Goal: Task Accomplishment & Management: Use online tool/utility

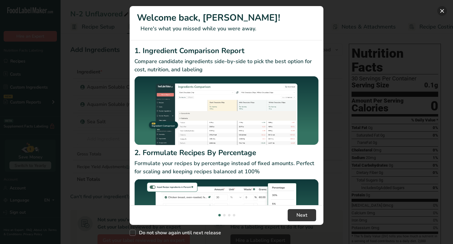
click at [442, 11] on button "New Features" at bounding box center [442, 11] width 10 height 10
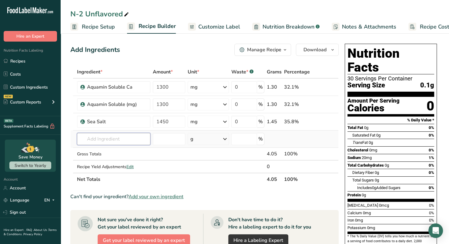
click at [131, 140] on input "text" at bounding box center [114, 139] width 74 height 12
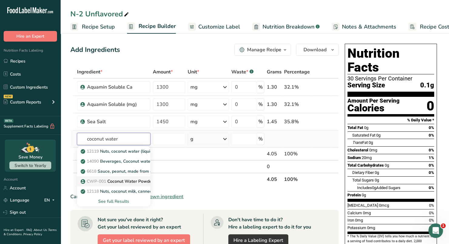
type input "coconut water"
click at [134, 178] on p "CWP-001 Coconut Water Powder" at bounding box center [117, 181] width 71 height 6
type input "Coconut Water Powder"
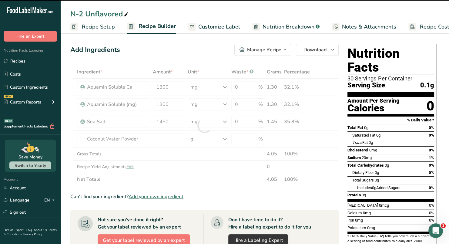
type input "0"
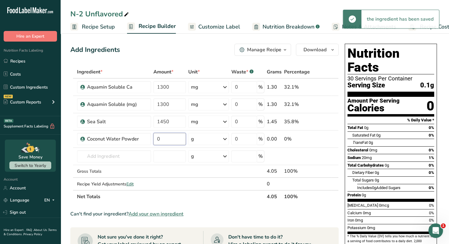
click at [171, 141] on input "0" at bounding box center [169, 139] width 32 height 12
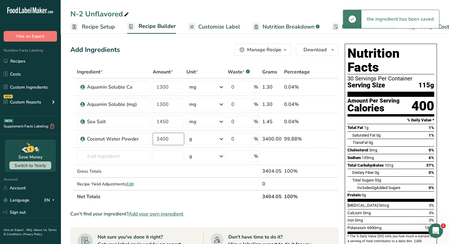
type input "3400"
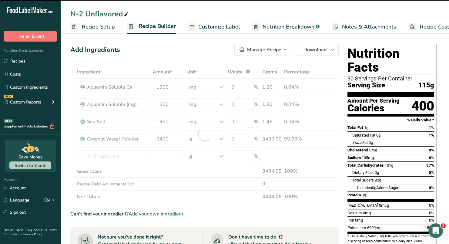
click at [219, 142] on div at bounding box center [204, 133] width 268 height 137
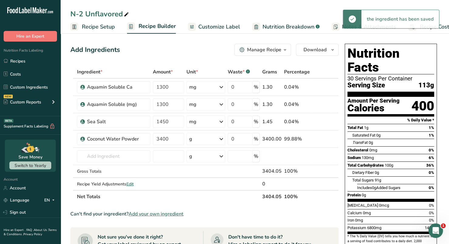
click at [219, 142] on icon at bounding box center [220, 138] width 7 height 11
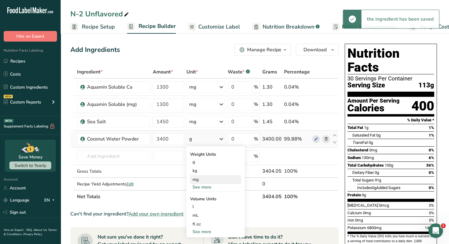
click at [197, 177] on div "mg" at bounding box center [215, 179] width 51 height 9
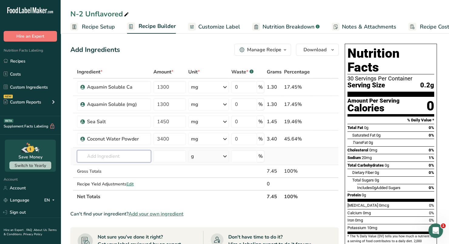
click at [115, 160] on input "text" at bounding box center [114, 156] width 74 height 12
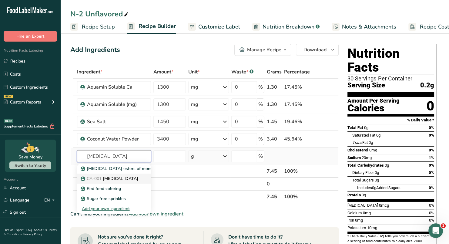
type input "Citric Acid"
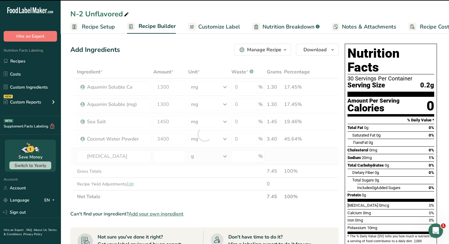
type input "0"
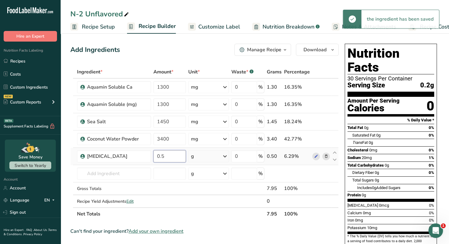
type input "0.5"
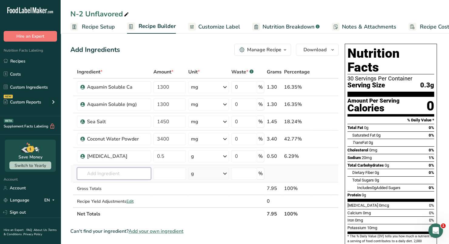
click at [129, 176] on input "text" at bounding box center [114, 173] width 74 height 12
type input "malic acid"
click at [96, 187] on p "Malic Acid (E296)" at bounding box center [101, 185] width 39 height 6
type input "Malic Acid (E296)"
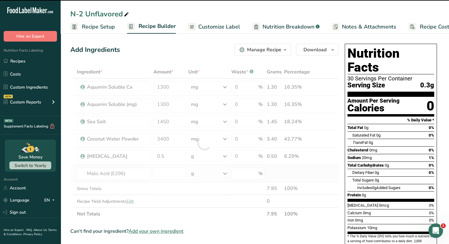
type input "0"
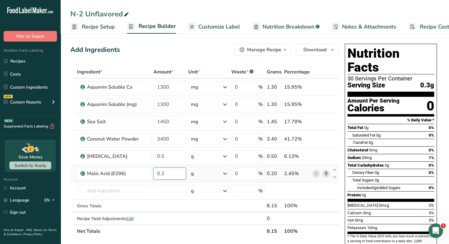
type input "0.2"
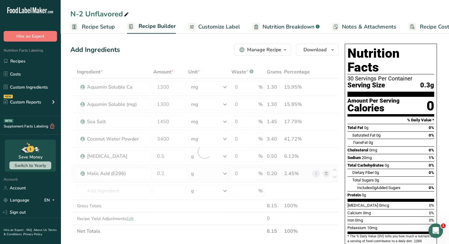
click at [202, 46] on div "Add Ingredients Manage Recipe Delete Recipe Duplicate Recipe Scale Recipe Save …" at bounding box center [204, 50] width 268 height 12
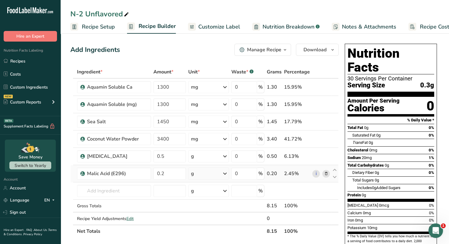
click at [223, 24] on span "Customize Label" at bounding box center [219, 27] width 42 height 8
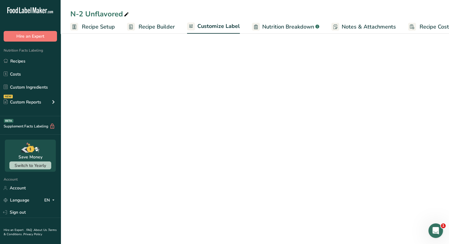
scroll to position [0, 17]
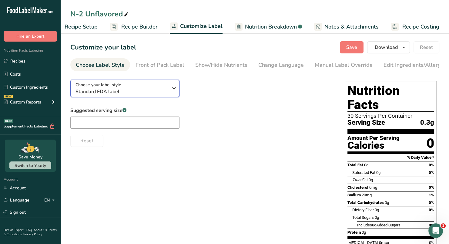
click at [176, 93] on icon "button" at bounding box center [173, 88] width 7 height 11
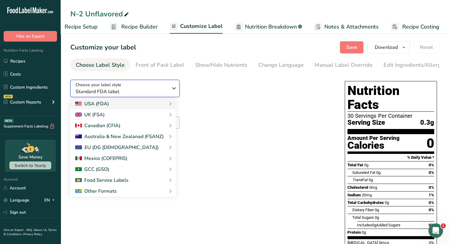
click at [176, 93] on icon "button" at bounding box center [173, 88] width 7 height 11
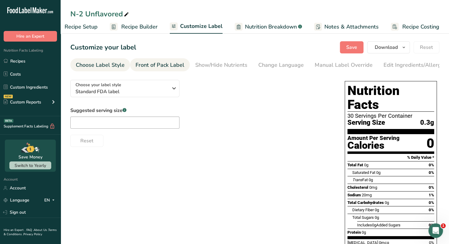
click at [171, 64] on div "Front of Pack Label" at bounding box center [159, 65] width 49 height 8
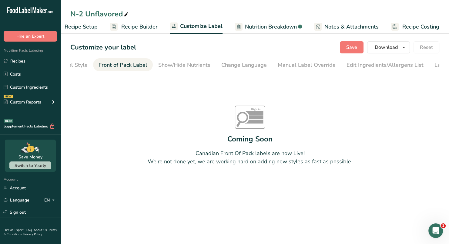
scroll to position [0, 59]
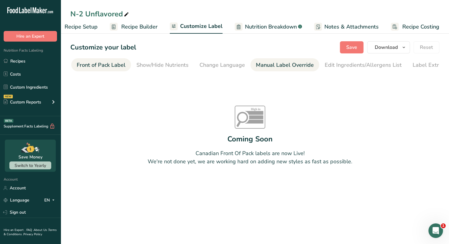
click at [259, 64] on div "Manual Label Override" at bounding box center [285, 65] width 58 height 8
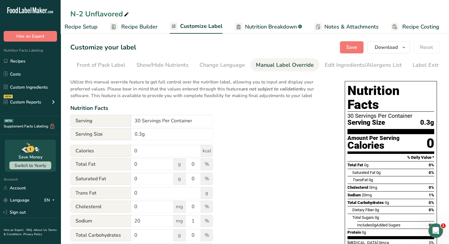
scroll to position [0, 71]
click at [153, 133] on input "0.3g" at bounding box center [172, 134] width 82 height 12
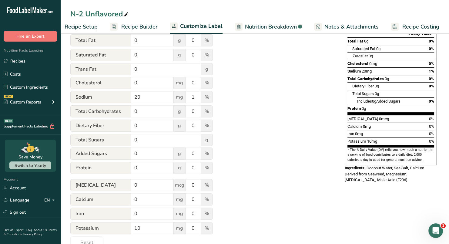
scroll to position [124, 0]
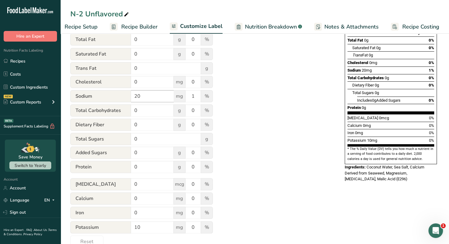
type input "8.1g"
click at [153, 98] on input "20" at bounding box center [152, 96] width 43 height 12
type input "2"
type input "550"
click at [159, 202] on input "0" at bounding box center [152, 198] width 43 height 12
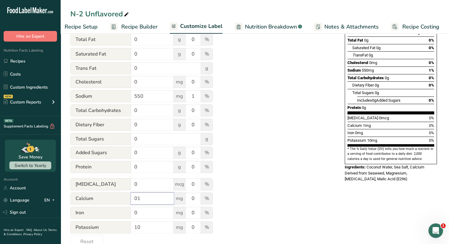
type input "0"
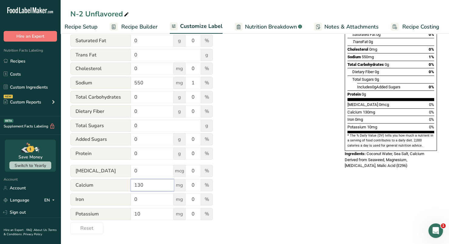
scroll to position [139, 0]
type input "130"
click at [284, 138] on div "Utilize this manual override feature to get full control over the nutrition lab…" at bounding box center [201, 85] width 262 height 297
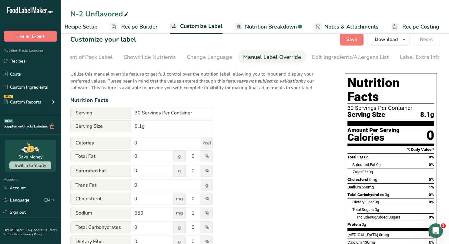
scroll to position [0, 0]
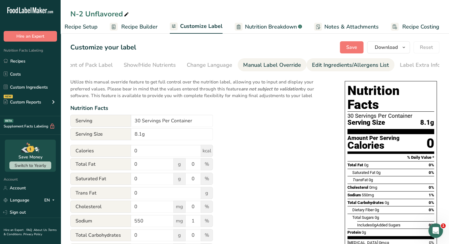
click at [330, 64] on div "Edit Ingredients/Allergens List" at bounding box center [350, 65] width 77 height 8
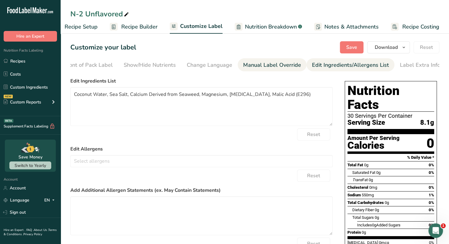
click at [269, 66] on div "Manual Label Override" at bounding box center [272, 65] width 58 height 8
type input "0.3g"
type input "20"
type input "0"
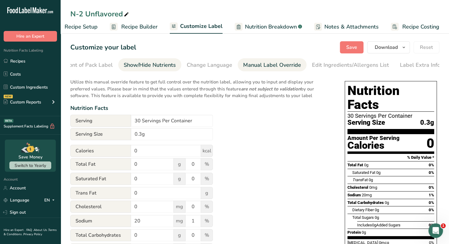
click at [155, 66] on div "Show/Hide Nutrients" at bounding box center [150, 65] width 52 height 8
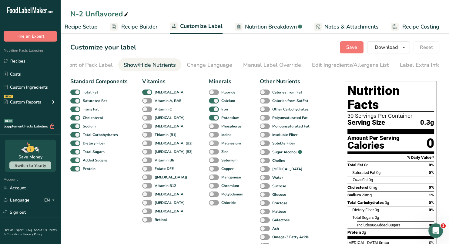
click at [209, 144] on span at bounding box center [214, 143] width 10 height 6
click at [209, 144] on input "Magnesium" at bounding box center [211, 143] width 4 height 4
checkbox input "true"
click at [215, 66] on div "Change Language" at bounding box center [209, 65] width 45 height 8
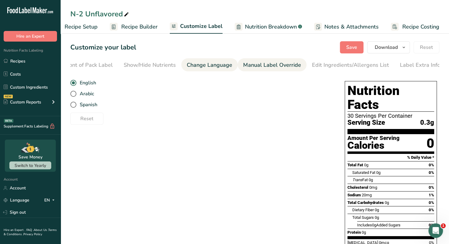
click at [267, 67] on div "Manual Label Override" at bounding box center [272, 65] width 58 height 8
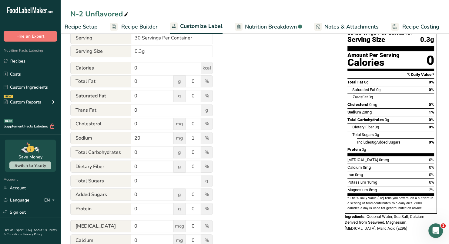
scroll to position [154, 0]
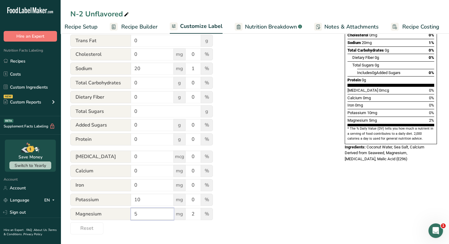
click at [158, 214] on input "5" at bounding box center [152, 213] width 43 height 12
type input "5"
type input "130"
click at [285, 177] on div "Utilize this manual override feature to get full control over the nutrition lab…" at bounding box center [201, 78] width 262 height 311
click at [195, 171] on input "0" at bounding box center [192, 170] width 15 height 12
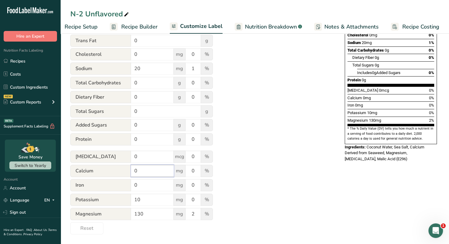
click at [166, 169] on input "0" at bounding box center [152, 170] width 43 height 12
type input "130"
click at [189, 170] on input "0" at bounding box center [192, 170] width 15 height 12
type input "13"
click at [154, 197] on input "10" at bounding box center [152, 199] width 43 height 12
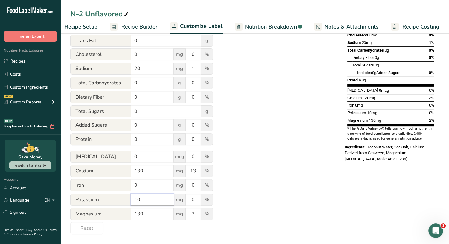
type input "1"
type input "200"
click at [155, 210] on input "130" at bounding box center [152, 213] width 43 height 12
click at [194, 211] on input "2" at bounding box center [192, 213] width 15 height 12
type input "31"
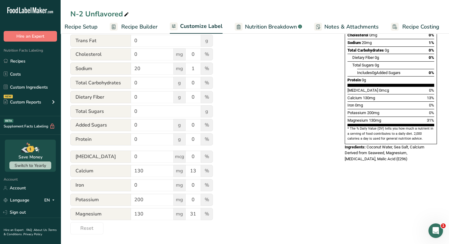
click at [283, 182] on div "Utilize this manual override feature to get full control over the nutrition lab…" at bounding box center [201, 78] width 262 height 311
click at [192, 70] on input "1" at bounding box center [192, 68] width 15 height 12
type input "24"
click at [192, 197] on input "0" at bounding box center [192, 199] width 15 height 12
type input "4"
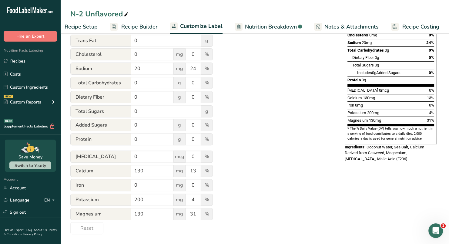
click at [265, 196] on div "Utilize this manual override feature to get full control over the nutrition lab…" at bounding box center [201, 78] width 262 height 311
click at [150, 66] on input "20" at bounding box center [152, 68] width 43 height 12
type input "2"
type input "550"
click at [158, 174] on input "130" at bounding box center [152, 170] width 43 height 12
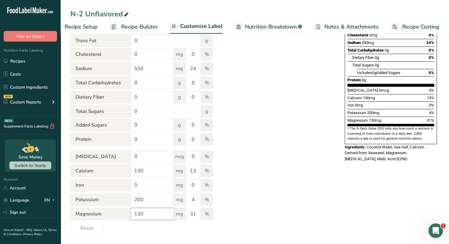
click at [157, 208] on input "130" at bounding box center [152, 213] width 43 height 12
click at [157, 215] on input "130" at bounding box center [152, 213] width 43 height 12
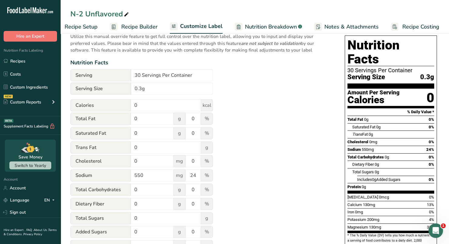
scroll to position [45, 0]
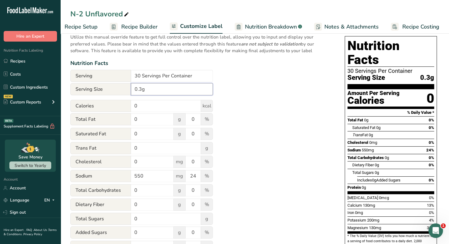
click at [160, 92] on input "0.3g" at bounding box center [172, 89] width 82 height 12
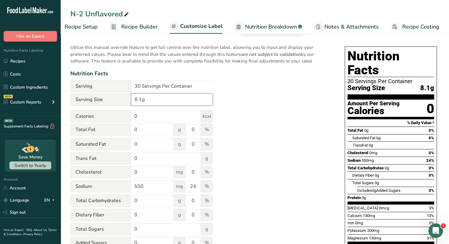
scroll to position [0, 0]
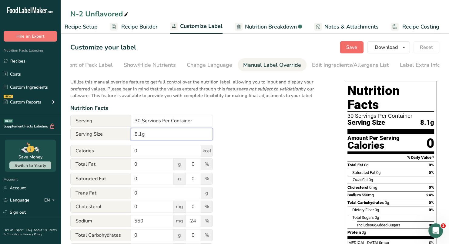
type input "8.1g"
click at [353, 47] on span "Save" at bounding box center [351, 47] width 11 height 7
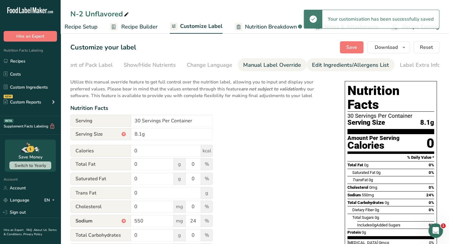
click at [361, 63] on div "Edit Ingredients/Allergens List" at bounding box center [350, 65] width 77 height 8
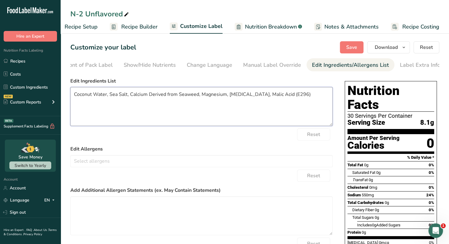
click at [169, 95] on textarea "Coconut Water, Sea Salt, Calcium Derived from Seaweed, Magnesium, Citric Acid, …" at bounding box center [201, 106] width 262 height 39
click at [181, 98] on textarea "Freeze Dried Coconut Water, Sea Salt, Calcium Derived from Seaweed, Magnesium f…" at bounding box center [201, 106] width 262 height 39
click at [183, 97] on textarea "Freeze Dried Coconut Water, Sea Salt, Calcium Derived from Seaweed, Magnesium f…" at bounding box center [201, 106] width 262 height 39
type textarea "Freeze Dried Coconut Water, Sea Salt, Calcium from Seaweed(Red Algae), Magnesiu…"
click at [352, 47] on span "Save" at bounding box center [351, 47] width 11 height 7
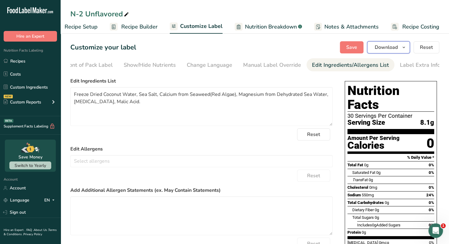
click at [404, 44] on icon "button" at bounding box center [403, 48] width 5 height 8
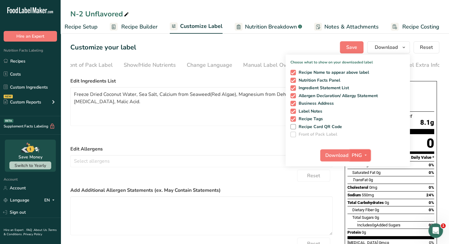
click at [365, 156] on icon "button" at bounding box center [365, 155] width 5 height 8
click at [362, 197] on link "PDF" at bounding box center [360, 197] width 19 height 10
click at [296, 121] on span "Recipe Tags" at bounding box center [309, 118] width 27 height 5
click at [294, 121] on input "Recipe Tags" at bounding box center [292, 119] width 4 height 4
checkbox input "false"
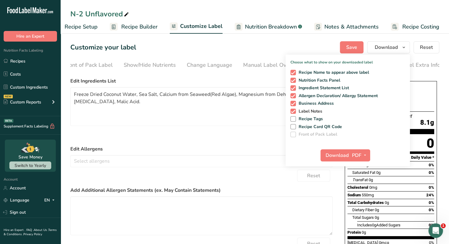
click at [296, 113] on span "Label Notes" at bounding box center [309, 110] width 27 height 5
click at [294, 113] on input "Label Notes" at bounding box center [292, 111] width 4 height 4
checkbox input "false"
click at [296, 103] on span at bounding box center [292, 103] width 5 height 5
click at [294, 103] on input "Business Address" at bounding box center [292, 103] width 4 height 4
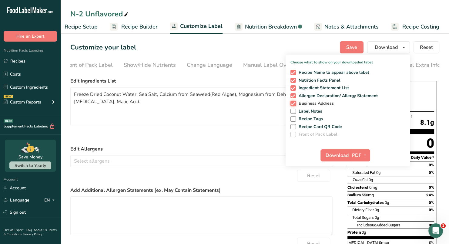
checkbox input "false"
click at [340, 156] on span "Download" at bounding box center [336, 154] width 23 height 7
click at [115, 18] on div "N-2 Unflavored" at bounding box center [100, 13] width 60 height 11
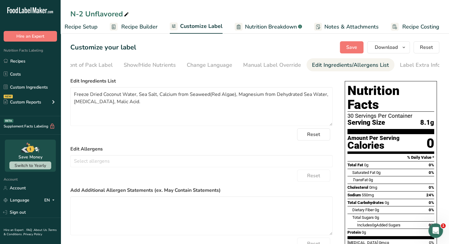
click at [113, 9] on div "N-2 Unflavored" at bounding box center [100, 13] width 60 height 11
click at [213, 12] on input "N-2 Unflavored" at bounding box center [254, 13] width 369 height 11
type input "N-2 Strawberry Lemonade"
click at [158, 104] on textarea "Freeze Dried Coconut Water, Sea Salt, Calcium from Seaweed(Red Algae), Magnesiu…" at bounding box center [201, 106] width 262 height 39
click at [141, 25] on span "Recipe Builder" at bounding box center [139, 27] width 36 height 8
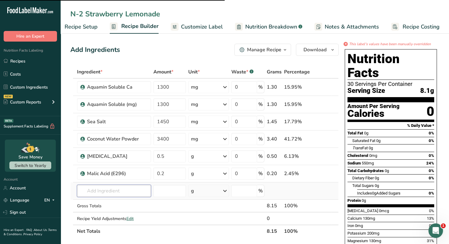
click at [128, 187] on input "text" at bounding box center [114, 190] width 74 height 12
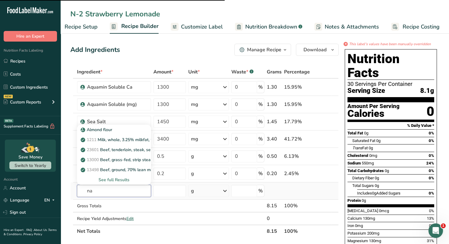
type input "n"
type input "Natural Flavors"
click at [117, 179] on div "See full Results" at bounding box center [114, 179] width 64 height 6
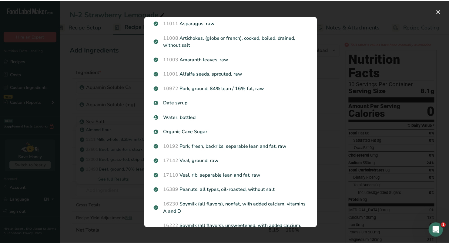
scroll to position [583, 0]
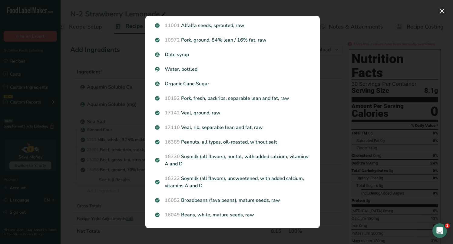
click at [118, 188] on div "Search results modal" at bounding box center [226, 122] width 453 height 244
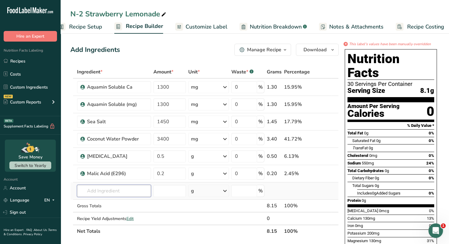
click at [128, 191] on input "text" at bounding box center [114, 190] width 74 height 12
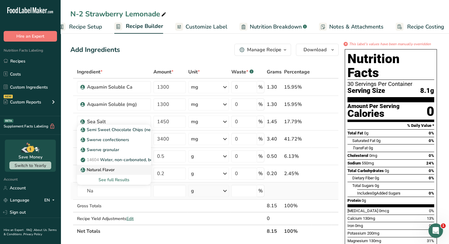
click at [115, 169] on div "Natural Flavor" at bounding box center [109, 169] width 55 height 6
type input "Natural Flavor"
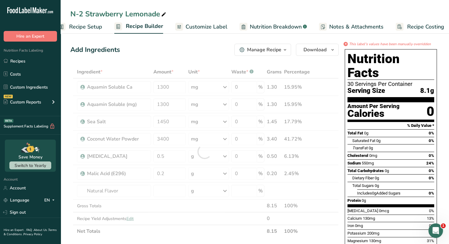
click at [164, 193] on div at bounding box center [204, 151] width 268 height 172
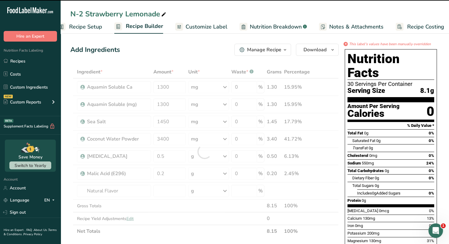
type input "0"
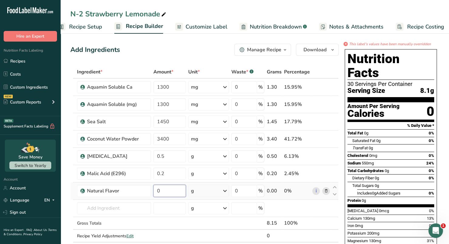
click at [166, 191] on input "0" at bounding box center [169, 190] width 32 height 12
type input "0.65"
click at [170, 158] on div "Ingredient * Amount * Unit * Waste * .a-a{fill:#347362;}.b-a{fill:#fff;} Grams …" at bounding box center [204, 159] width 268 height 189
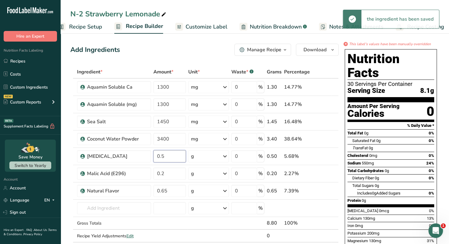
type input "0"
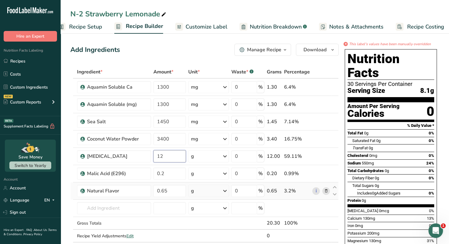
type input "12"
click at [170, 183] on div "Ingredient * Amount * Unit * Waste * .a-a{fill:#347362;}.b-a{fill:#fff;} Grams …" at bounding box center [204, 159] width 268 height 189
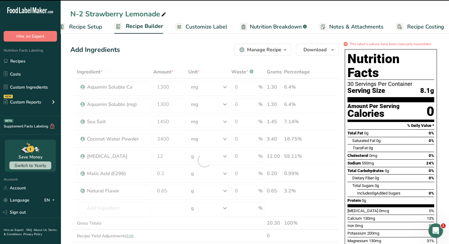
click at [169, 158] on div at bounding box center [204, 159] width 268 height 189
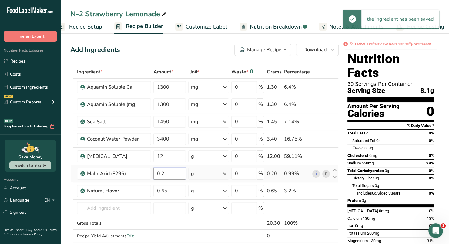
click at [171, 167] on input "0.2" at bounding box center [169, 173] width 32 height 12
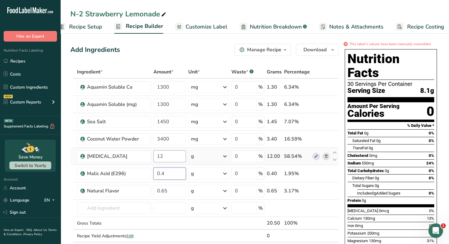
type input "0.4"
click at [170, 155] on div "Ingredient * Amount * Unit * Waste * .a-a{fill:#347362;}.b-a{fill:#fff;} Grams …" at bounding box center [204, 159] width 268 height 189
type input "1.2"
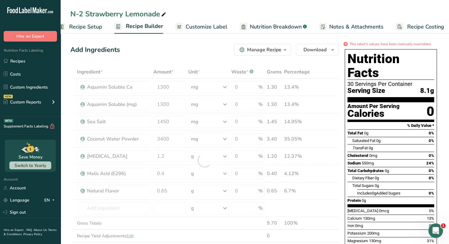
click at [171, 48] on div "Add Ingredients Manage Recipe Delete Recipe Duplicate Recipe Scale Recipe Save …" at bounding box center [204, 50] width 268 height 12
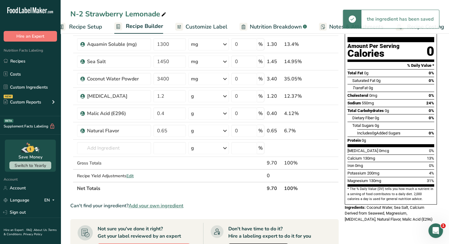
scroll to position [61, 0]
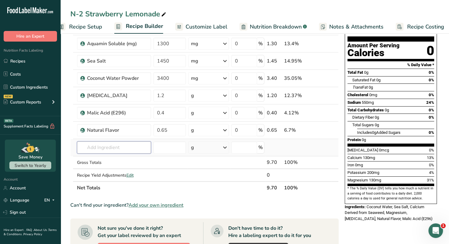
click at [120, 149] on input "text" at bounding box center [114, 147] width 74 height 12
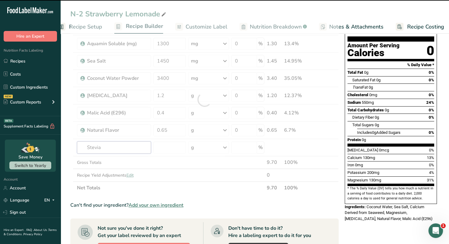
type input "Stevia"
click at [166, 149] on div at bounding box center [204, 99] width 268 height 189
type input "0"
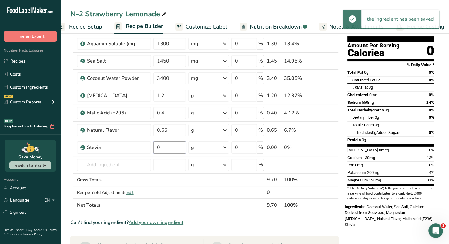
click at [166, 149] on input "0" at bounding box center [169, 147] width 32 height 12
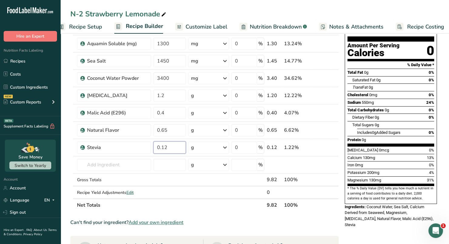
type input "0.12"
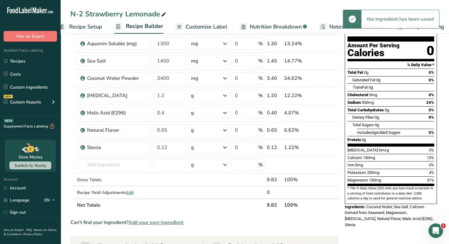
click at [213, 25] on span "Customize Label" at bounding box center [206, 27] width 42 height 8
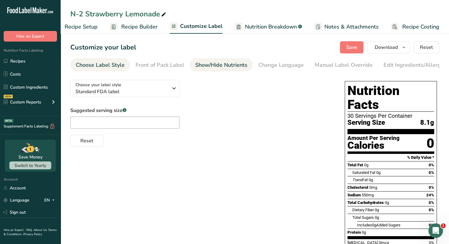
click at [207, 62] on div "Show/Hide Nutrients" at bounding box center [221, 65] width 52 height 8
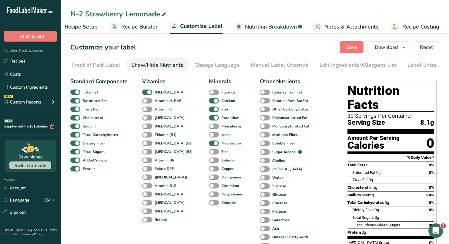
scroll to position [0, 71]
click at [208, 65] on div "Change Language" at bounding box center [209, 65] width 45 height 8
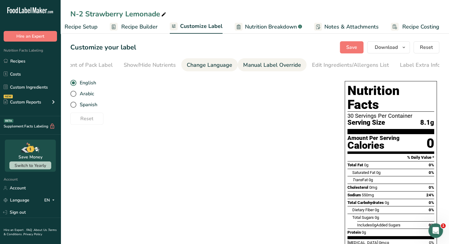
click at [250, 67] on div "Manual Label Override" at bounding box center [272, 65] width 58 height 8
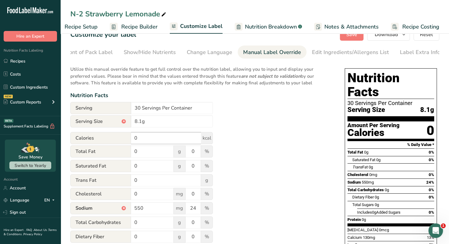
scroll to position [24, 0]
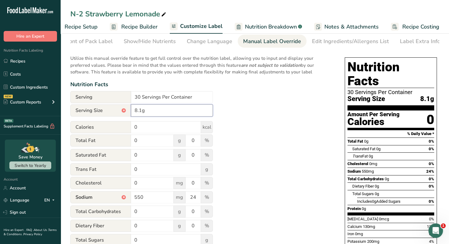
click at [139, 113] on input "8.1g" at bounding box center [172, 110] width 82 height 12
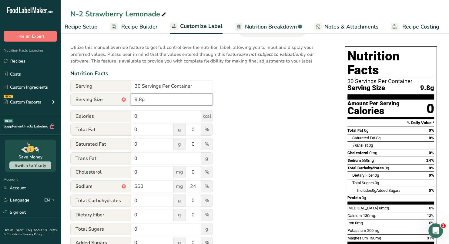
scroll to position [0, 0]
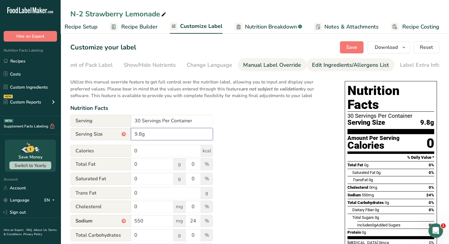
type input "9.8g"
click at [324, 64] on div "Edit Ingredients/Allergens List" at bounding box center [350, 65] width 77 height 8
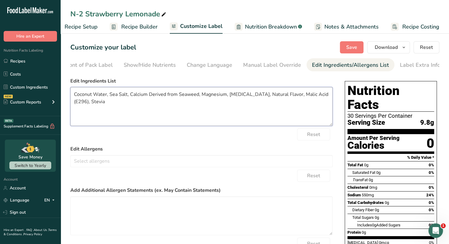
click at [248, 95] on textarea "Coconut Water, Sea Salt, Calcium Derived from Seaweed, Magnesium, Citric Acid, …" at bounding box center [201, 106] width 262 height 39
type textarea "Coconut Water, Sea Salt, Calcium Derived from Seaweed, Magnesium, Citric Acid, …"
click at [346, 48] on button "Save" at bounding box center [352, 47] width 24 height 12
click at [347, 47] on span "Save" at bounding box center [351, 47] width 11 height 7
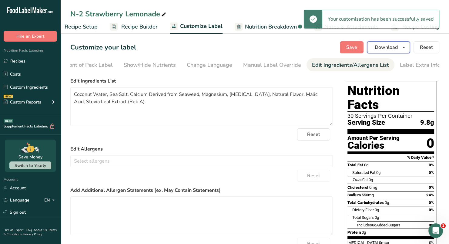
click at [397, 45] on span "Download" at bounding box center [385, 47] width 23 height 7
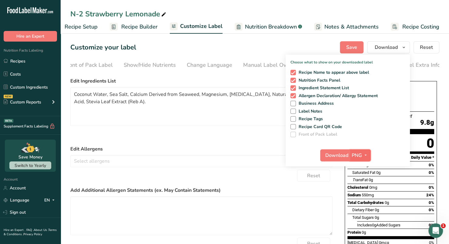
click at [362, 153] on span "button" at bounding box center [365, 154] width 7 height 7
click at [360, 195] on link "PDF" at bounding box center [360, 197] width 19 height 10
click at [331, 152] on span "Download" at bounding box center [336, 154] width 23 height 7
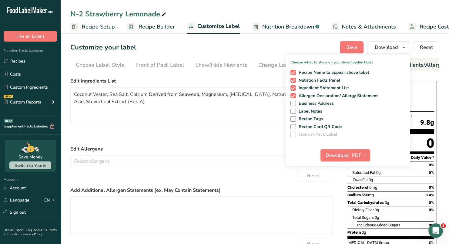
scroll to position [0, 71]
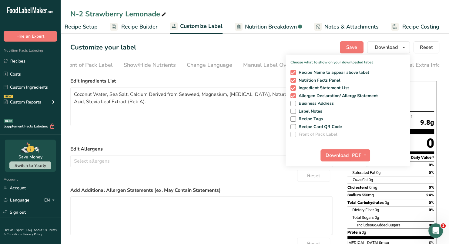
click at [162, 15] on icon at bounding box center [163, 14] width 5 height 8
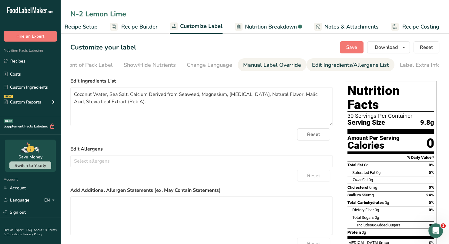
type input "N-2 Lemon Lime"
click at [259, 66] on div "Manual Label Override" at bounding box center [272, 65] width 58 height 8
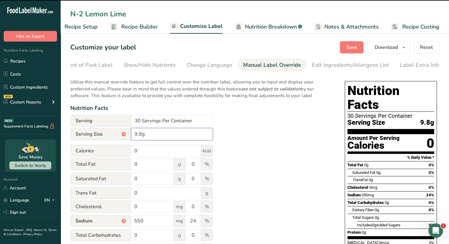
click at [143, 137] on input "9.8g" at bounding box center [172, 134] width 82 height 12
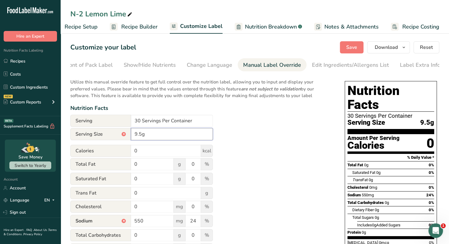
type input "9.5g"
click at [275, 131] on div "Utilize this manual override feature to get full control over the nutrition lab…" at bounding box center [201, 230] width 262 height 311
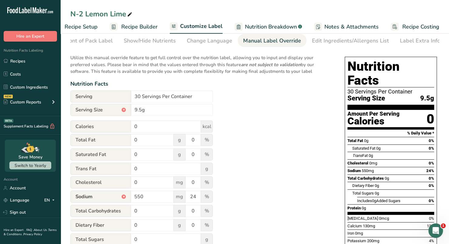
scroll to position [0, 0]
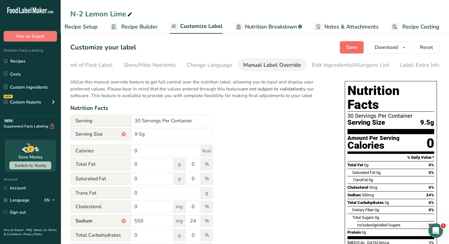
click at [352, 48] on span "Save" at bounding box center [351, 47] width 11 height 7
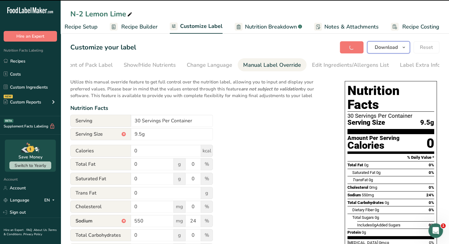
click at [402, 49] on icon "button" at bounding box center [403, 48] width 5 height 8
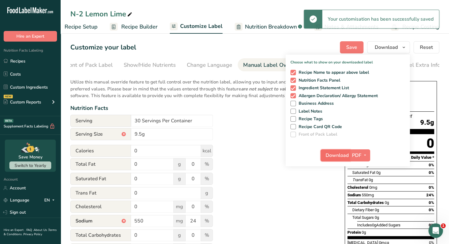
click at [330, 154] on span "Download" at bounding box center [336, 154] width 23 height 7
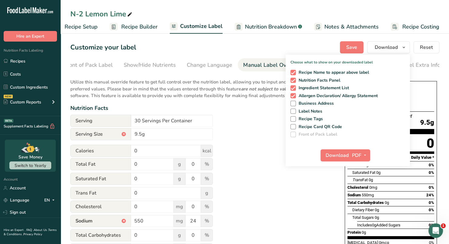
click at [129, 16] on icon at bounding box center [129, 14] width 5 height 8
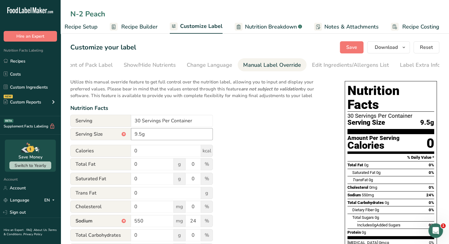
type input "N-2 Peach"
click at [138, 137] on input "9.5g" at bounding box center [172, 134] width 82 height 12
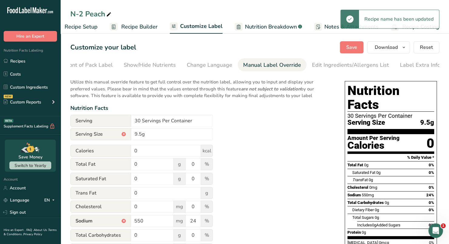
click at [280, 144] on div "Utilize this manual override feature to get full control over the nutrition lab…" at bounding box center [201, 230] width 262 height 311
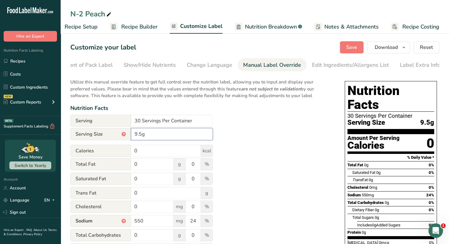
click at [141, 137] on input "9.5g" at bounding box center [172, 134] width 82 height 12
type input "9.9g"
click at [292, 136] on div "Utilize this manual override feature to get full control over the nutrition lab…" at bounding box center [201, 230] width 262 height 311
click at [349, 52] on button "Save" at bounding box center [352, 47] width 24 height 12
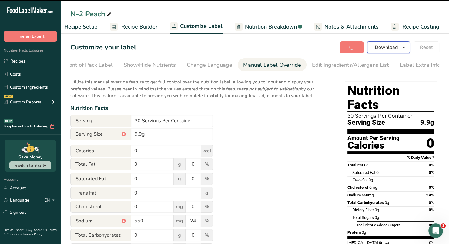
click at [404, 48] on icon "button" at bounding box center [403, 48] width 5 height 8
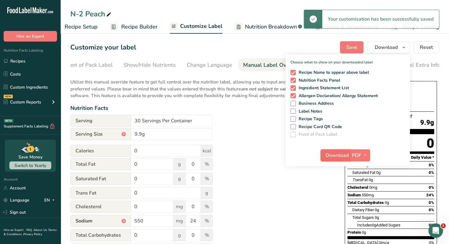
click at [328, 152] on span "Download" at bounding box center [336, 154] width 23 height 7
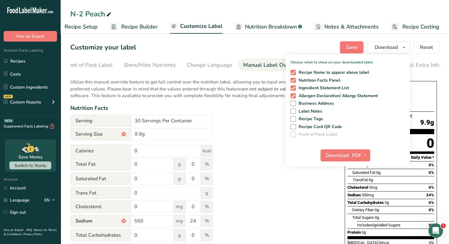
drag, startPoint x: 328, startPoint y: 152, endPoint x: 276, endPoint y: 185, distance: 61.6
click at [111, 14] on icon at bounding box center [108, 14] width 5 height 8
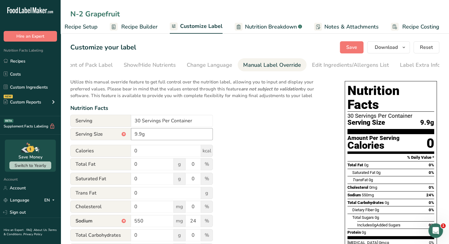
type input "N-2 Grapefruit"
click at [163, 133] on input "9.9g" at bounding box center [172, 134] width 82 height 12
type input "10.9g"
click at [287, 145] on div "Utilize this manual override feature to get full control over the nutrition lab…" at bounding box center [201, 230] width 262 height 311
click at [325, 67] on div "Edit Ingredients/Allergens List" at bounding box center [350, 65] width 77 height 8
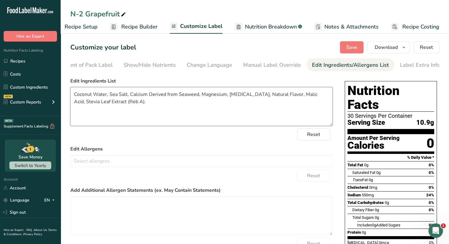
click at [310, 98] on textarea "Coconut Water, Sea Salt, Calcium Derived from Seaweed, Magnesium, Citric Acid, …" at bounding box center [201, 106] width 262 height 39
click at [251, 96] on textarea "Coconut Water, Sea Salt, Calcium Derived from Seaweed, Magnesium, Citric Acid, …" at bounding box center [201, 106] width 262 height 39
paste textarea "Citric Acid,"
type textarea "Coconut Water, Citric Acid, Sea Salt, Calcium from Seaweed (Red Algae), Magnesi…"
click at [349, 42] on button "Save" at bounding box center [352, 47] width 24 height 12
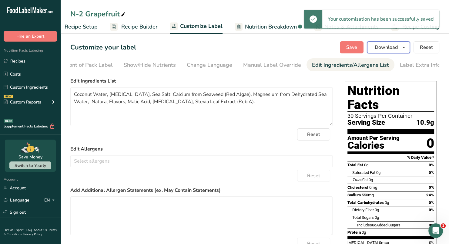
click at [406, 47] on span "button" at bounding box center [403, 47] width 7 height 7
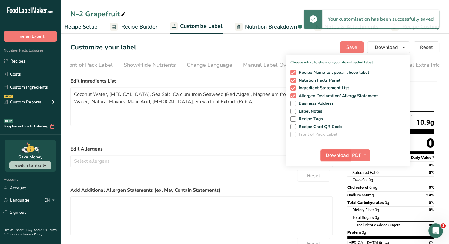
click at [329, 151] on span "Download" at bounding box center [336, 154] width 23 height 7
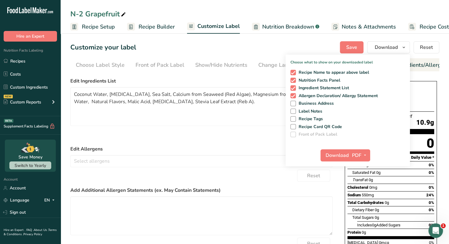
scroll to position [0, 71]
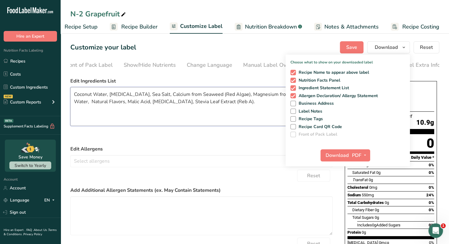
click at [244, 115] on textarea "Coconut Water, Citric Acid, Sea Salt, Calcium from Seaweed (Red Algae), Magnesi…" at bounding box center [201, 106] width 262 height 39
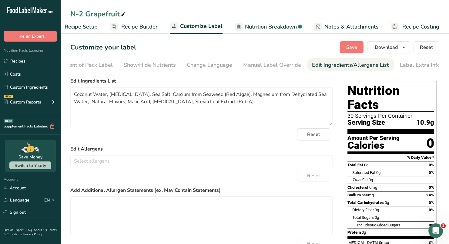
click at [119, 13] on div "N-2 Grapefruit" at bounding box center [98, 13] width 57 height 11
type input "N-2 Strawberry Lemonade"
click at [148, 115] on textarea "Coconut Water, Citric Acid, Sea Salt, Calcium from Seaweed (Red Algae), Magnesi…" at bounding box center [201, 106] width 262 height 39
click at [162, 104] on textarea "Coconut Water, Citric Acid, Sea Salt, Calcium from Seaweed (Red Algae), Magnesi…" at bounding box center [201, 106] width 262 height 39
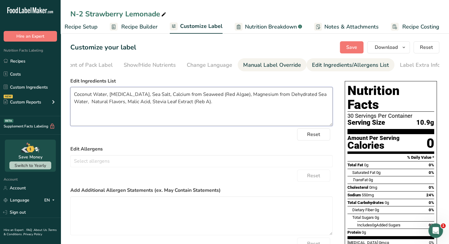
type textarea "Coconut Water, Citric Acid, Sea Salt, Calcium from Seaweed (Red Algae), Magnesi…"
click at [249, 62] on div "Manual Label Override" at bounding box center [272, 65] width 58 height 8
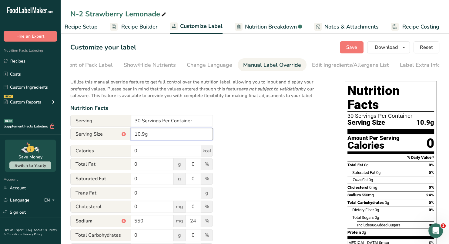
click at [144, 135] on input "10.9g" at bounding box center [172, 134] width 82 height 12
type input "9.8g"
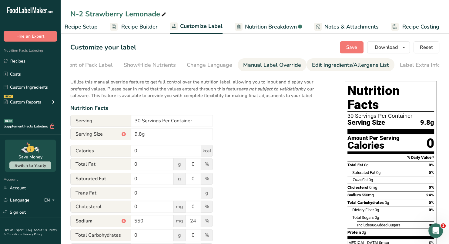
click at [315, 63] on div "Edit Ingredients/Allergens List" at bounding box center [350, 65] width 77 height 8
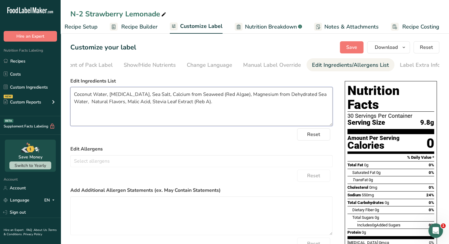
click at [134, 95] on textarea "Coconut Water, Citric Acid, Sea Salt, Calcium from Seaweed (Red Algae), Magnesi…" at bounding box center [201, 106] width 262 height 39
paste textarea "Citric Acid,"
type textarea "Coconut Water, Sea Salt, Calcium from Seaweed (Red Algae), Magnesium from Dehyd…"
click at [351, 42] on button "Save" at bounding box center [352, 47] width 24 height 12
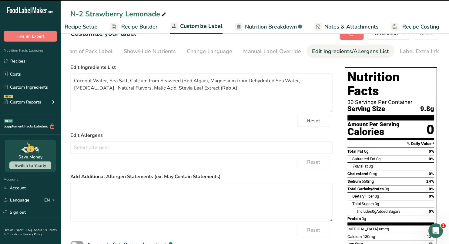
scroll to position [0, 0]
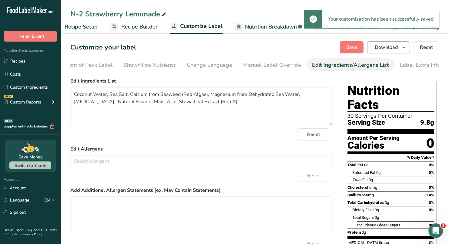
click at [401, 52] on button "Download" at bounding box center [388, 47] width 43 height 12
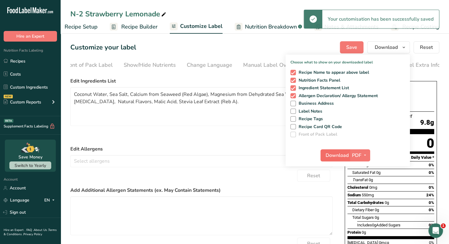
click at [336, 159] on button "Download" at bounding box center [335, 155] width 30 height 12
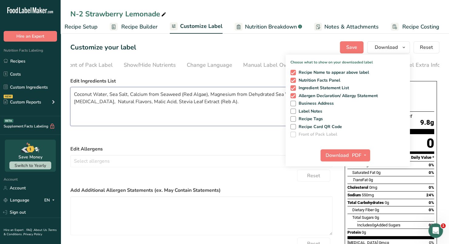
click at [205, 102] on textarea "Coconut Water, Sea Salt, Calcium from Seaweed (Red Algae), Magnesium from Dehyd…" at bounding box center [201, 106] width 262 height 39
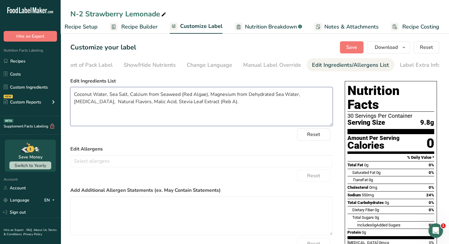
click at [166, 15] on icon at bounding box center [163, 14] width 5 height 8
type input "N-2 Lemon Lime"
click at [222, 104] on textarea "Coconut Water, Sea Salt, Calcium from Seaweed (Red Algae), Magnesium from Dehyd…" at bounding box center [201, 106] width 262 height 39
click at [277, 64] on div "Manual Label Override" at bounding box center [272, 65] width 58 height 8
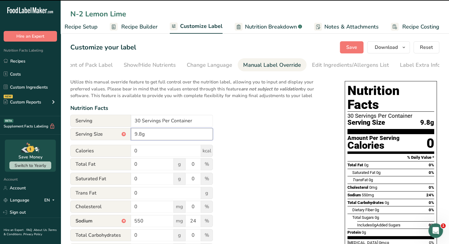
click at [140, 136] on input "9.8g" at bounding box center [172, 134] width 82 height 12
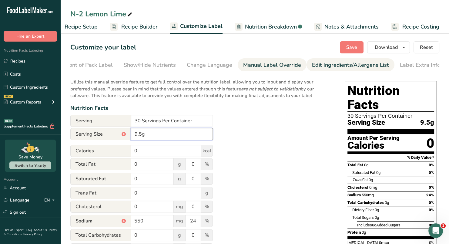
type input "9.5g"
click at [314, 63] on div "Edit Ingredients/Allergens List" at bounding box center [350, 65] width 77 height 8
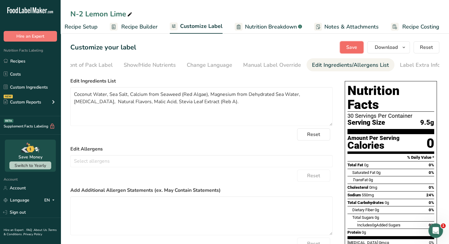
click at [347, 47] on span "Save" at bounding box center [351, 47] width 11 height 7
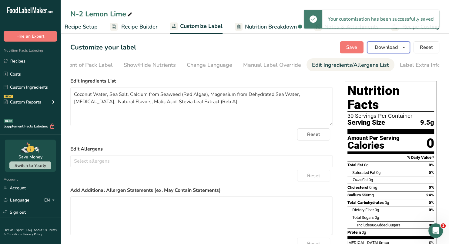
click at [405, 45] on icon "button" at bounding box center [403, 48] width 5 height 8
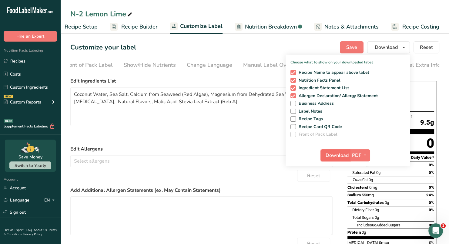
click at [332, 154] on span "Download" at bounding box center [336, 154] width 23 height 7
click at [129, 15] on icon at bounding box center [129, 14] width 5 height 8
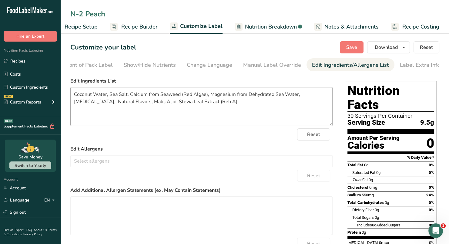
type input "N-2 Peach"
click at [205, 104] on textarea "Coconut Water, Sea Salt, Calcium from Seaweed (Red Algae), Magnesium from Dehyd…" at bounding box center [201, 106] width 262 height 39
click at [347, 45] on span "Save" at bounding box center [351, 47] width 11 height 7
click at [261, 66] on div "Manual Label Override" at bounding box center [272, 65] width 58 height 8
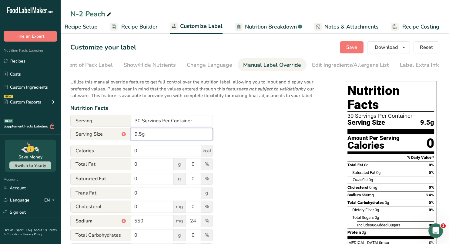
click at [141, 136] on input "9.5g" at bounding box center [172, 134] width 82 height 12
type input "9.9g"
click at [266, 123] on div "Utilize this manual override feature to get full control over the nutrition lab…" at bounding box center [201, 230] width 262 height 311
click at [327, 65] on div "Edit Ingredients/Allergens List" at bounding box center [350, 65] width 77 height 8
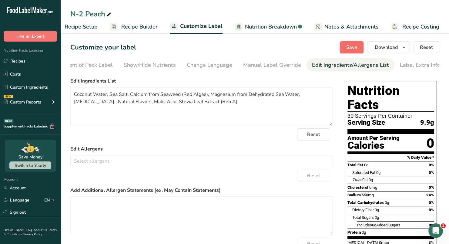
click at [350, 48] on span "Save" at bounding box center [351, 47] width 11 height 7
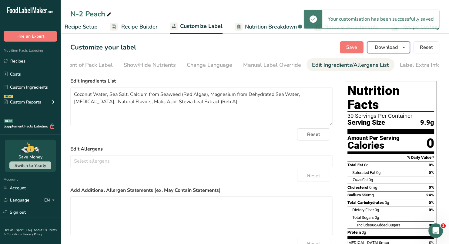
click at [405, 47] on icon "button" at bounding box center [403, 48] width 5 height 8
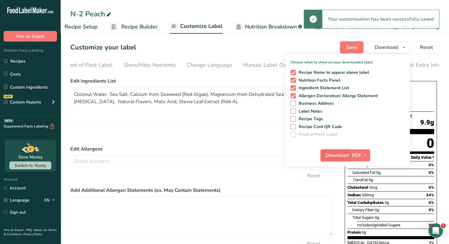
click at [338, 152] on span "Download" at bounding box center [336, 154] width 23 height 7
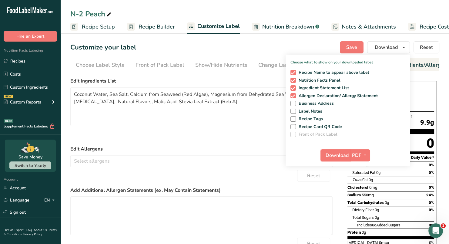
scroll to position [0, 71]
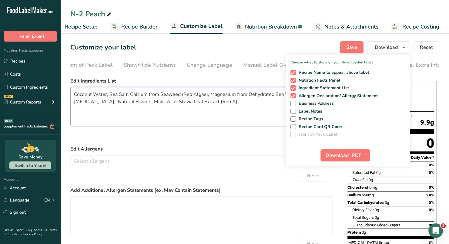
click at [216, 112] on textarea "Coconut Water, Sea Salt, Calcium from Seaweed (Red Algae), Magnesium from Dehyd…" at bounding box center [201, 106] width 262 height 39
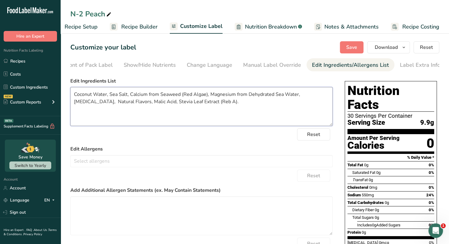
click at [300, 96] on textarea "Coconut Water, Sea Salt, Calcium from Seaweed (Red Algae), Magnesium from Dehyd…" at bounding box center [201, 106] width 262 height 39
type textarea "Coconut Water, Sea Salt, Calcium from Seaweed (Red Algae), Magnesium from Dehyd…"
click at [351, 48] on span "Save" at bounding box center [351, 47] width 11 height 7
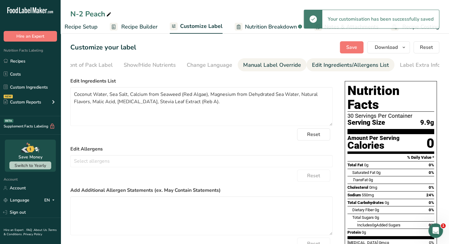
click at [267, 66] on div "Manual Label Override" at bounding box center [272, 65] width 58 height 8
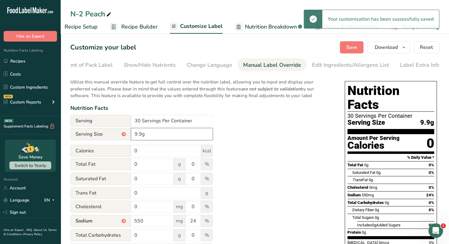
click at [160, 137] on input "9.9g" at bounding box center [172, 134] width 82 height 12
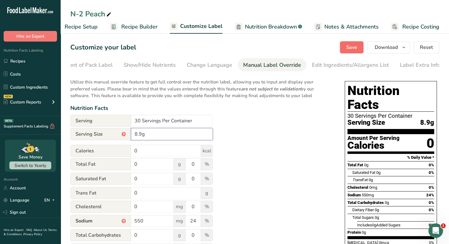
type input "8.9g"
click at [352, 48] on span "Save" at bounding box center [351, 47] width 11 height 7
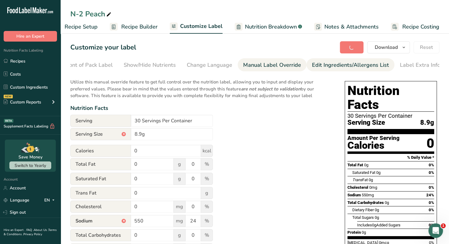
click at [338, 61] on div "Edit Ingredients/Allergens List" at bounding box center [350, 65] width 77 height 8
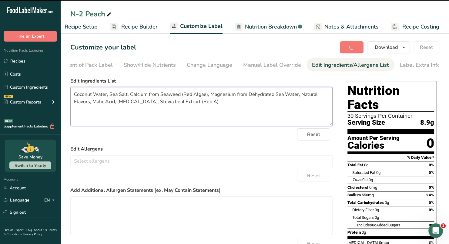
click at [228, 108] on textarea "Coconut Water, Sea Salt, Calcium from Seaweed (Red Algae), Magnesium from Dehyd…" at bounding box center [201, 106] width 262 height 39
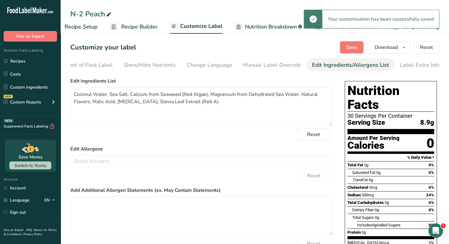
click at [108, 14] on icon at bounding box center [108, 14] width 5 height 8
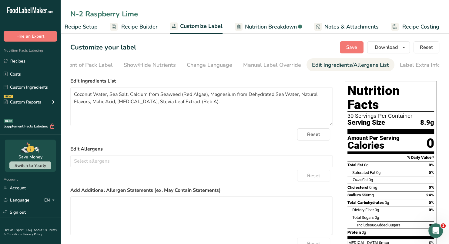
type input "N-2 Raspberry Lime"
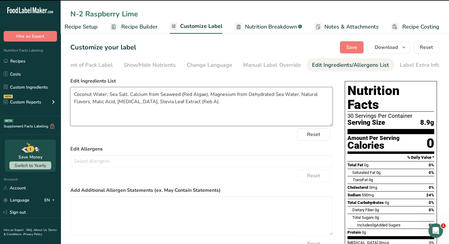
click at [233, 115] on textarea "Coconut Water, Sea Salt, Calcium from Seaweed (Red Algae), Magnesium from Dehyd…" at bounding box center [201, 106] width 262 height 39
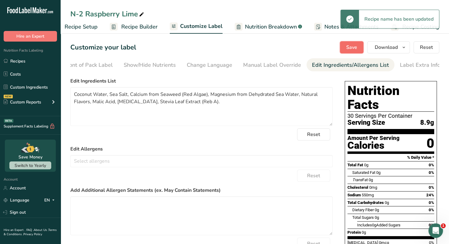
click at [353, 49] on span "Save" at bounding box center [351, 47] width 11 height 7
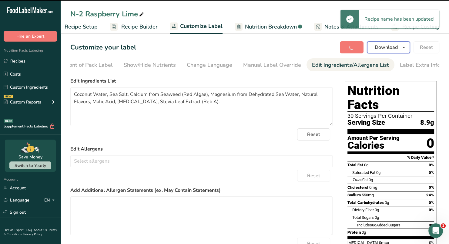
click at [408, 48] on button "Download" at bounding box center [388, 47] width 43 height 12
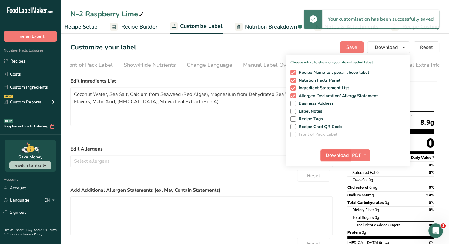
click at [335, 152] on span "Download" at bounding box center [336, 154] width 23 height 7
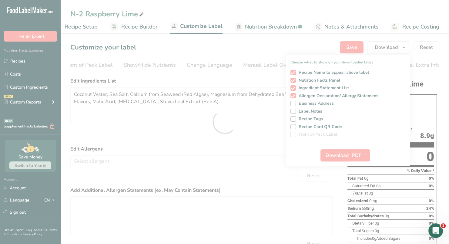
scroll to position [0, 0]
click at [278, 157] on div at bounding box center [224, 122] width 449 height 244
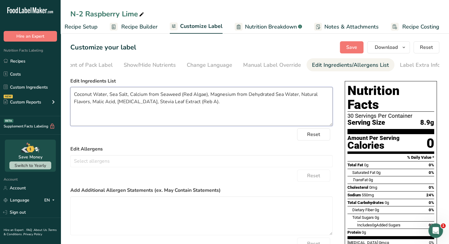
click at [142, 117] on textarea "Coconut Water, Sea Salt, Calcium from Seaweed (Red Algae), Magnesium from Dehyd…" at bounding box center [201, 106] width 262 height 39
